Goal: Task Accomplishment & Management: Use online tool/utility

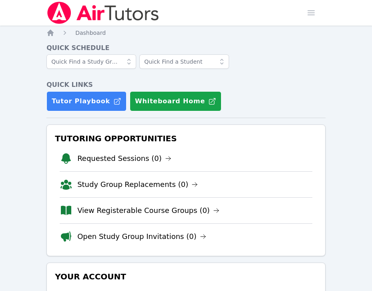
click at [293, 109] on div "Tutor Playbook Whiteboard Home" at bounding box center [185, 101] width 279 height 20
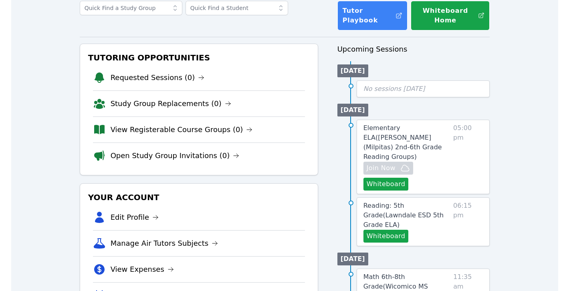
scroll to position [55, 0]
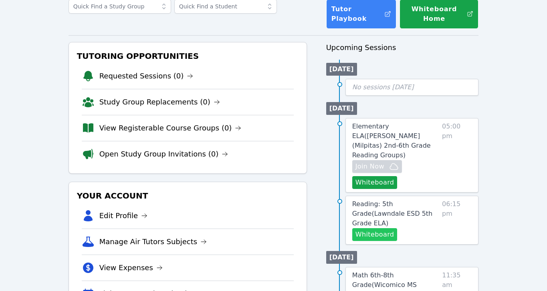
click at [372, 228] on button "Whiteboard" at bounding box center [374, 234] width 45 height 13
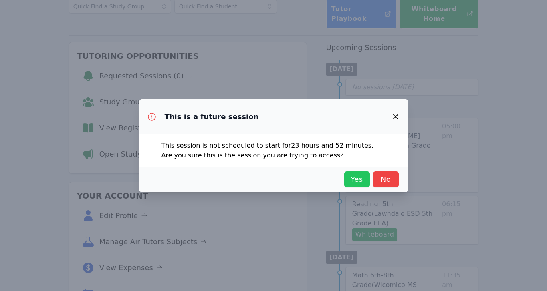
click at [357, 178] on span "Yes" at bounding box center [357, 179] width 18 height 11
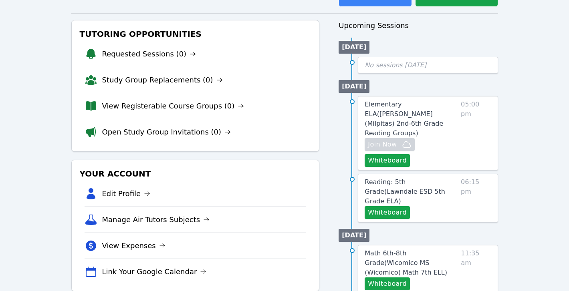
scroll to position [89, 0]
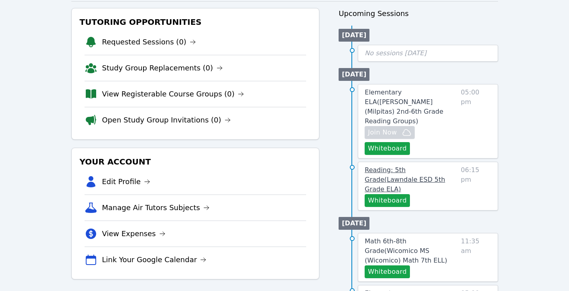
click at [372, 166] on link "Reading: 5th Grade ( Lawndale ESD 5th Grade ELA )" at bounding box center [411, 180] width 93 height 29
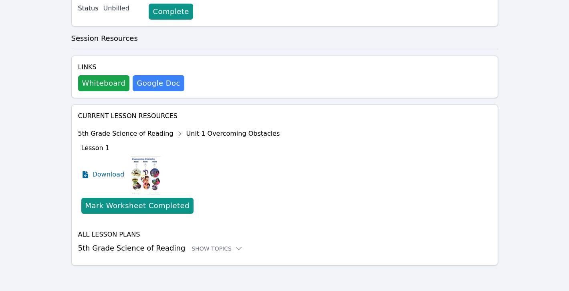
scroll to position [213, 0]
click at [235, 249] on icon at bounding box center [239, 249] width 8 height 8
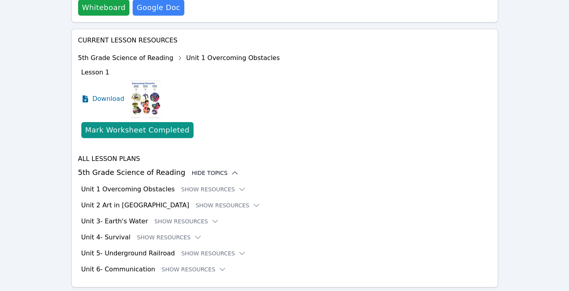
scroll to position [295, 0]
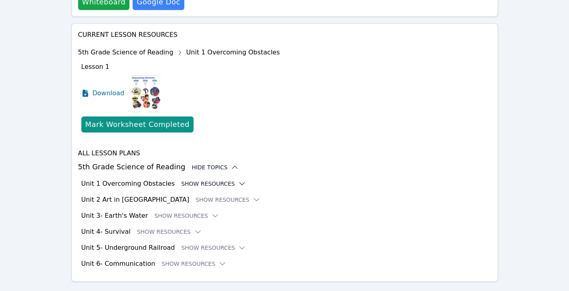
click at [238, 183] on icon at bounding box center [242, 184] width 8 height 8
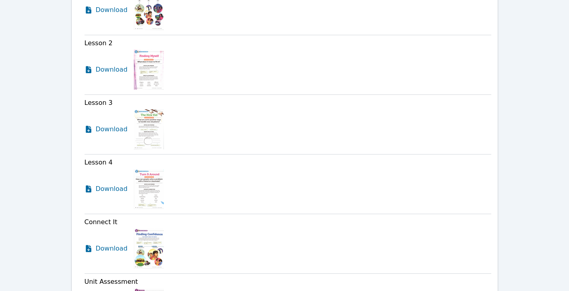
scroll to position [515, 0]
click at [89, 248] on icon at bounding box center [89, 248] width 6 height 7
click at [88, 188] on icon at bounding box center [89, 188] width 6 height 7
click at [89, 129] on icon at bounding box center [89, 128] width 6 height 7
click at [90, 70] on icon at bounding box center [89, 69] width 6 height 7
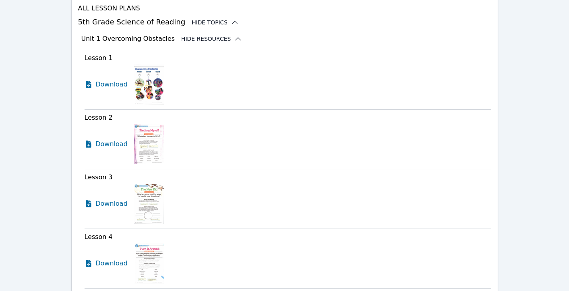
scroll to position [432, 0]
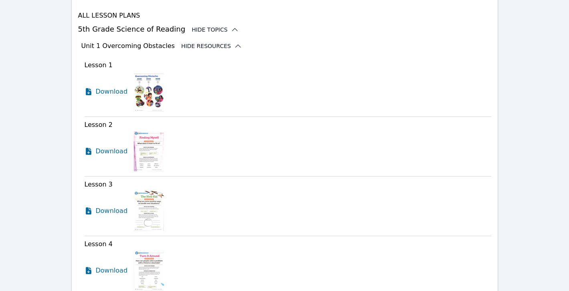
click at [90, 92] on icon at bounding box center [89, 91] width 6 height 7
click at [90, 153] on icon at bounding box center [89, 151] width 6 height 7
